Goal: Task Accomplishment & Management: Manage account settings

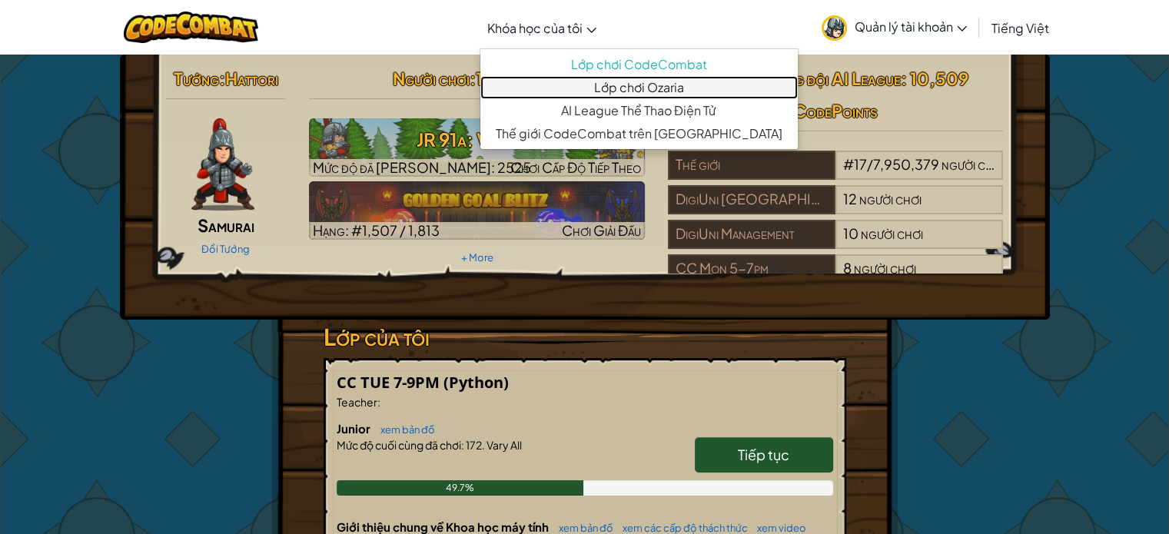
click at [563, 88] on link "Lớp chơi Ozaria" at bounding box center [638, 87] width 317 height 23
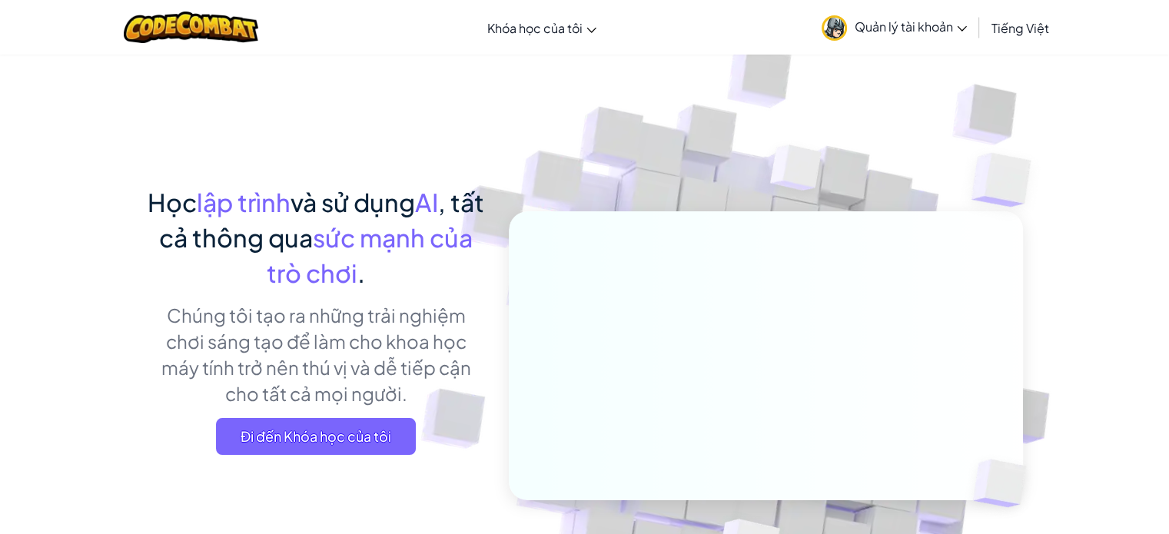
click at [864, 32] on span "Quản lý tài khoản" at bounding box center [911, 26] width 112 height 16
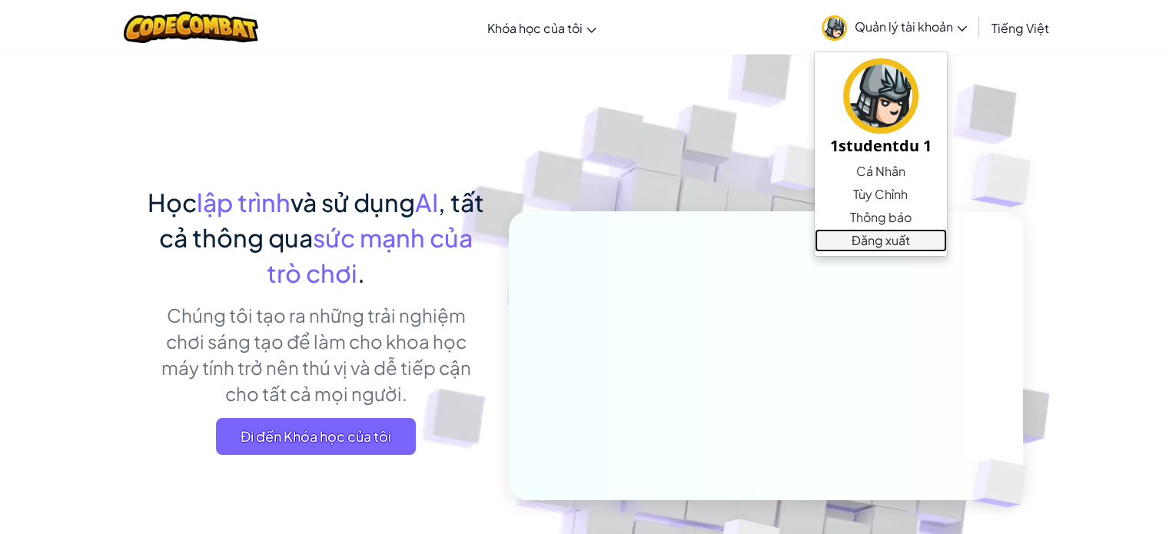
click at [885, 239] on link "Đăng xuất" at bounding box center [881, 240] width 132 height 23
